Goal: Navigation & Orientation: Find specific page/section

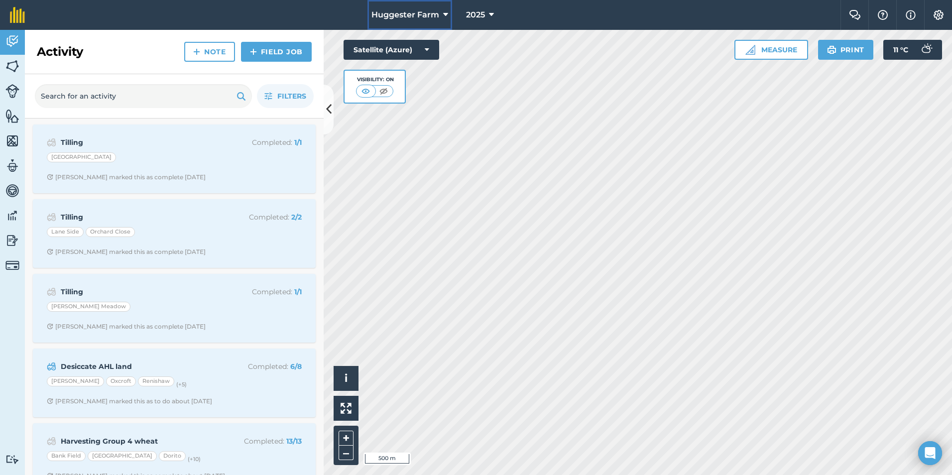
click at [431, 10] on span "Huggester Farm" at bounding box center [406, 15] width 68 height 12
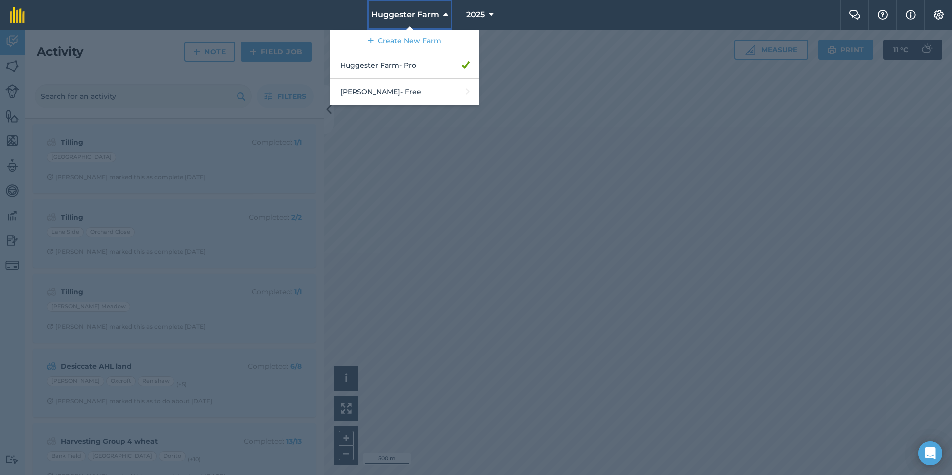
click at [430, 10] on span "Huggester Farm" at bounding box center [406, 15] width 68 height 12
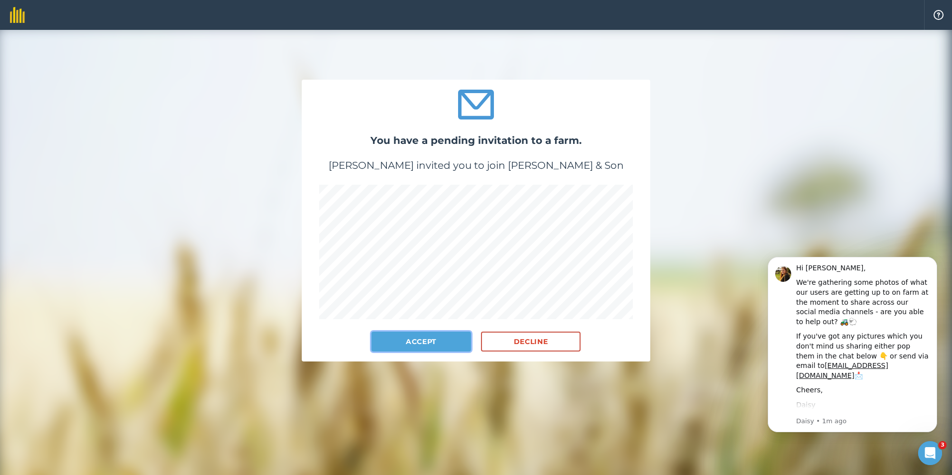
click at [435, 339] on button "Accept" at bounding box center [422, 342] width 100 height 20
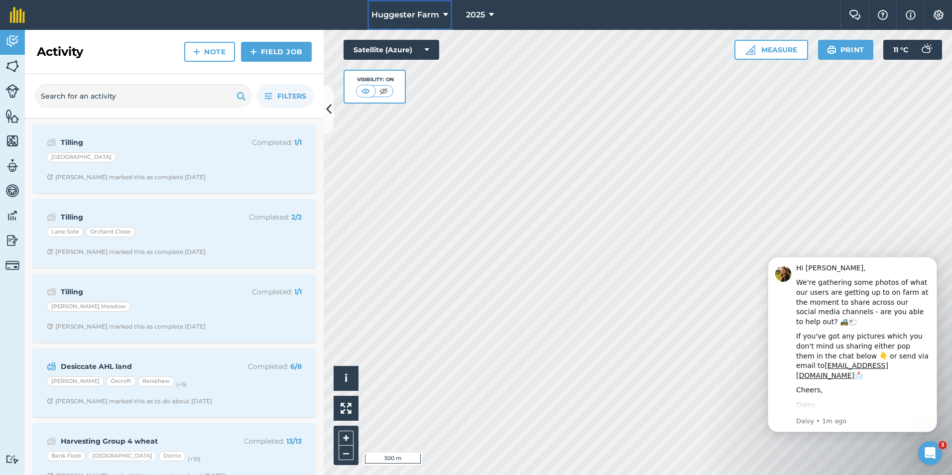
click at [432, 13] on span "Huggester Farm" at bounding box center [406, 15] width 68 height 12
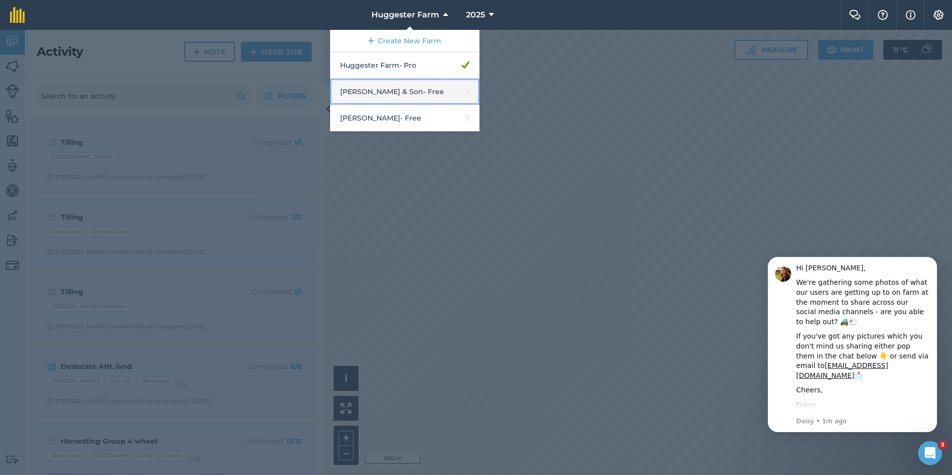
click at [434, 88] on link "[PERSON_NAME] & Son - Free" at bounding box center [404, 92] width 149 height 26
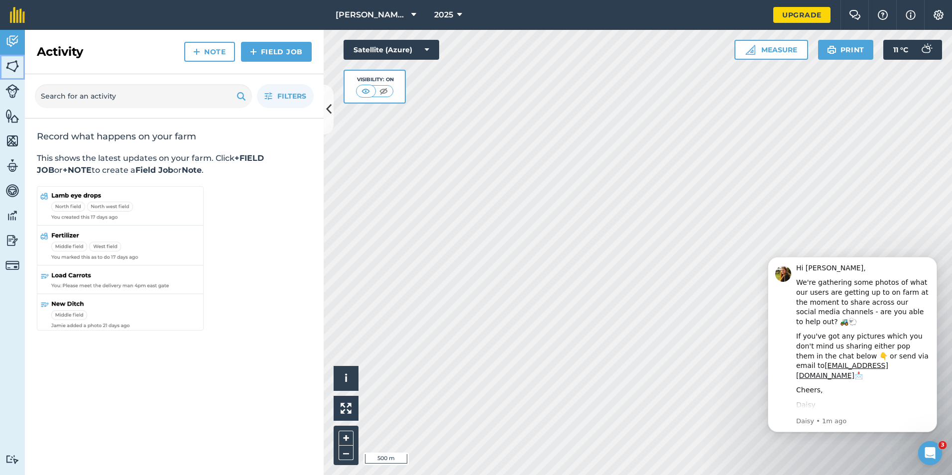
click at [16, 59] on img at bounding box center [12, 66] width 14 height 15
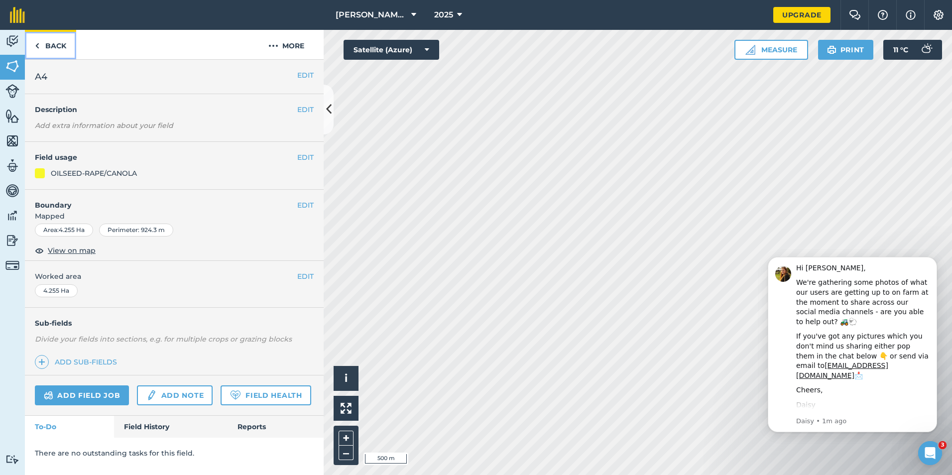
click at [62, 45] on link "Back" at bounding box center [50, 44] width 51 height 29
click at [290, 46] on button "More" at bounding box center [286, 44] width 75 height 29
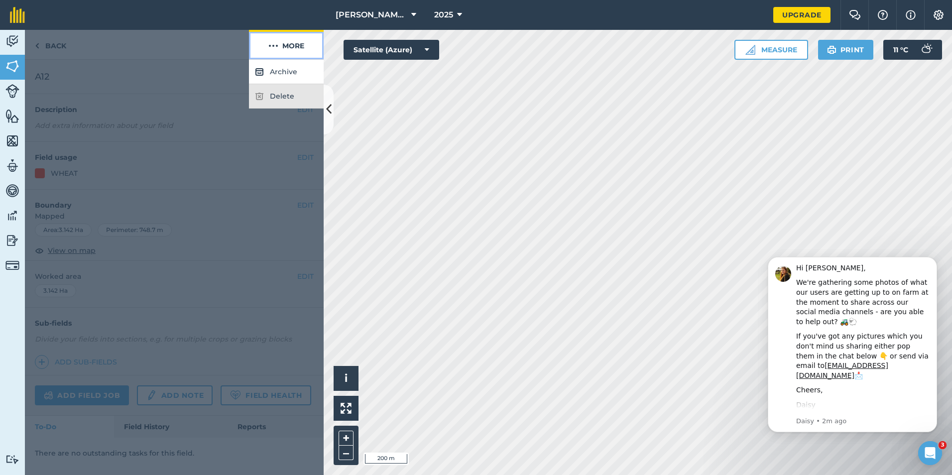
click at [290, 46] on button "More" at bounding box center [286, 44] width 75 height 29
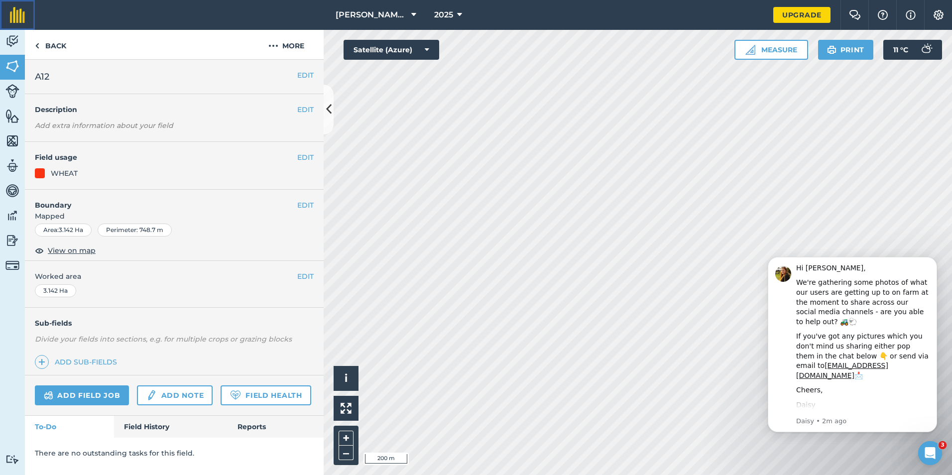
click at [16, 15] on img at bounding box center [17, 15] width 15 height 16
